Goal: Transaction & Acquisition: Obtain resource

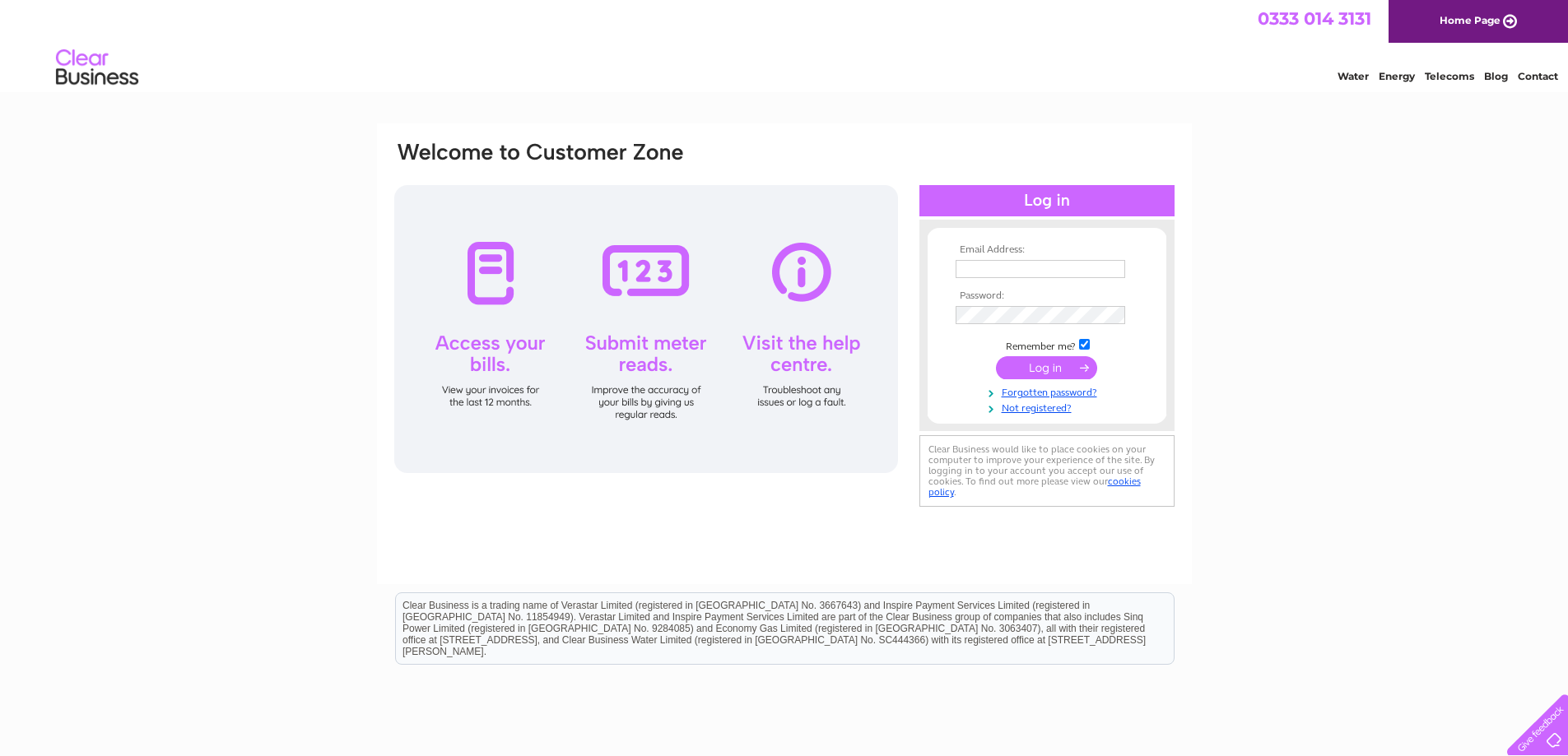
click at [973, 268] on input "text" at bounding box center [1040, 270] width 169 height 18
type input "derrick@saddlerinteriors.co.uk"
click at [1086, 347] on input "checkbox" at bounding box center [1084, 344] width 11 height 11
checkbox input "false"
click at [1041, 369] on input "submit" at bounding box center [1046, 368] width 101 height 23
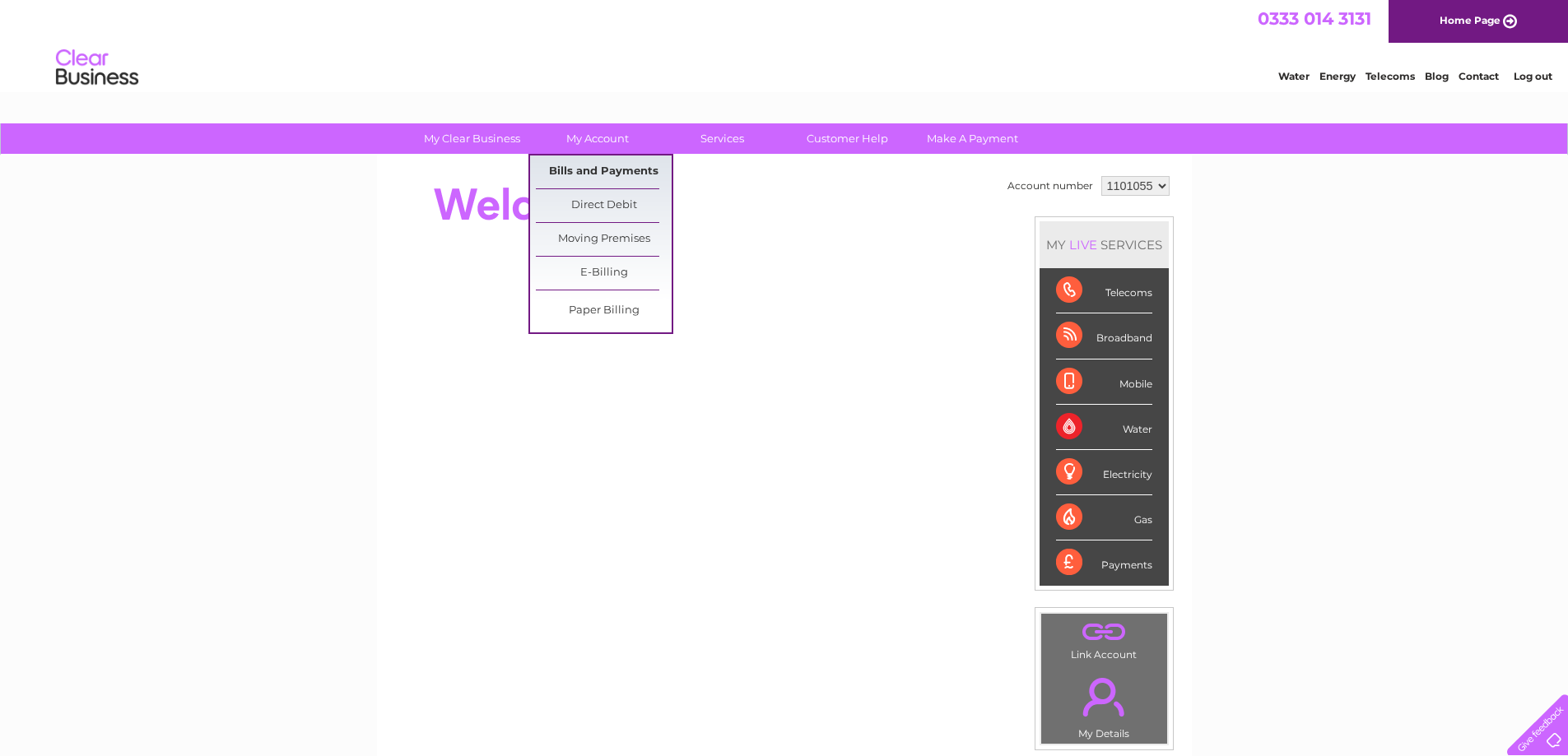
click at [601, 172] on link "Bills and Payments" at bounding box center [604, 172] width 136 height 33
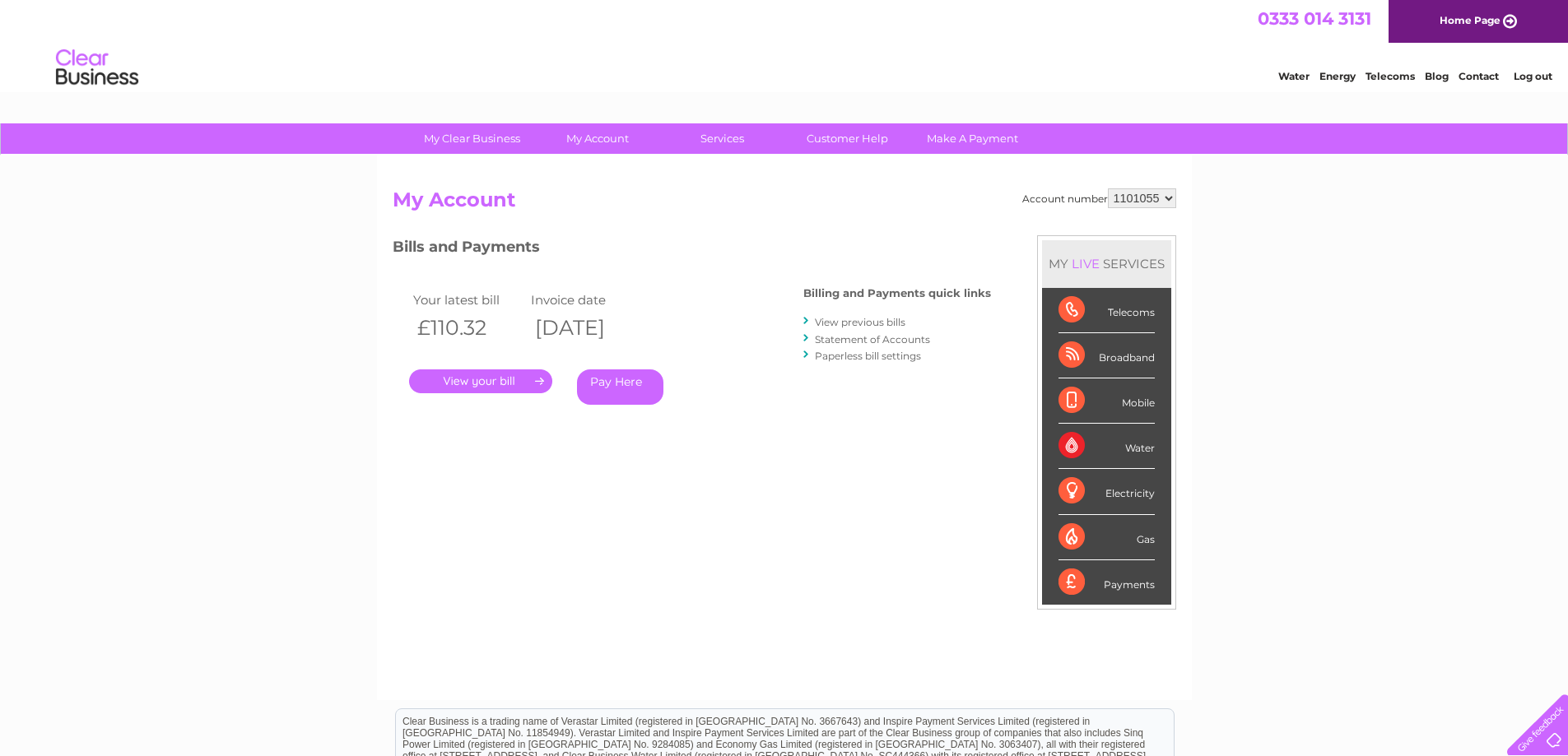
click at [479, 379] on link "." at bounding box center [480, 381] width 143 height 23
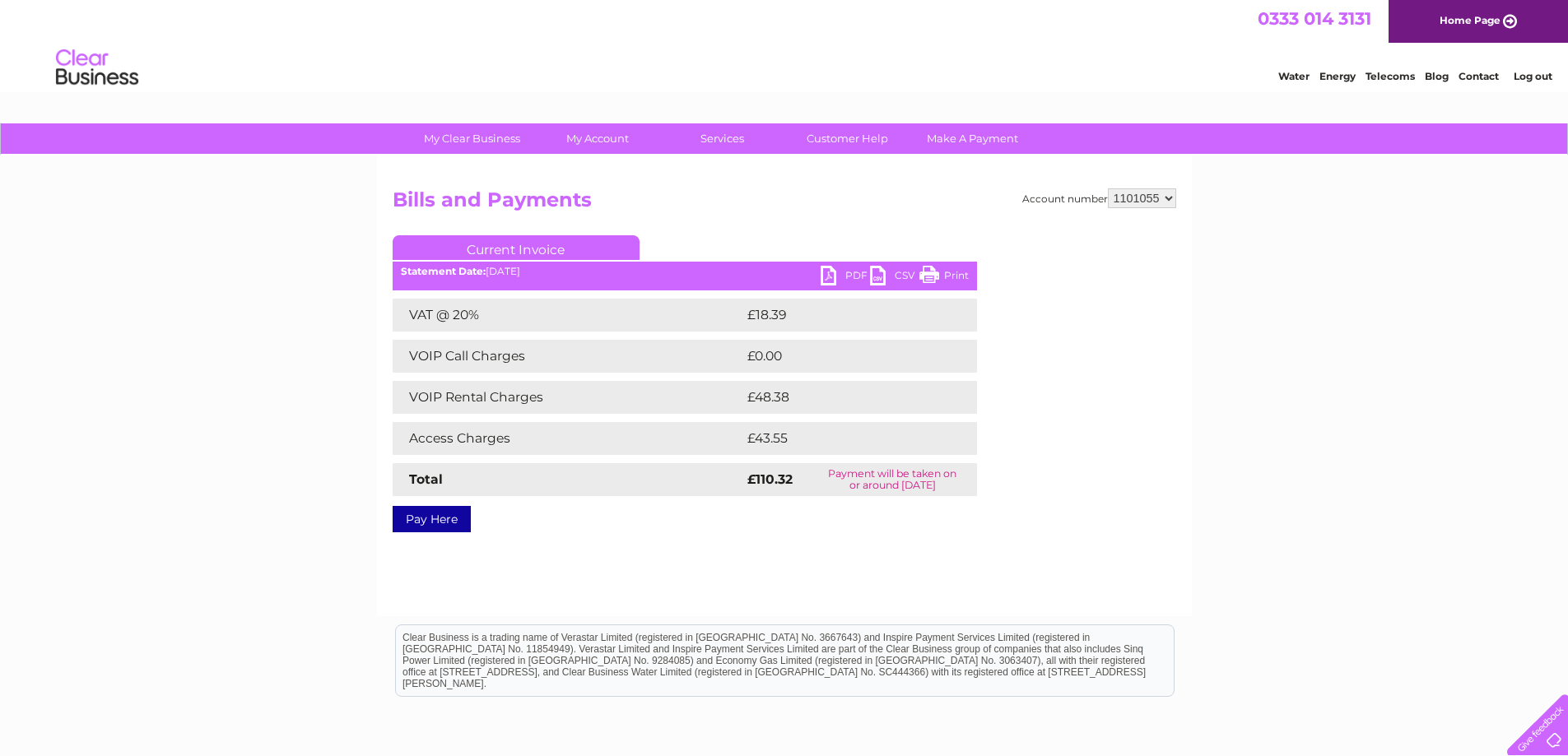
drag, startPoint x: 831, startPoint y: 275, endPoint x: 1051, endPoint y: 269, distance: 220.1
click at [833, 275] on link "PDF" at bounding box center [845, 277] width 49 height 23
